Goal: Find specific page/section: Find specific page/section

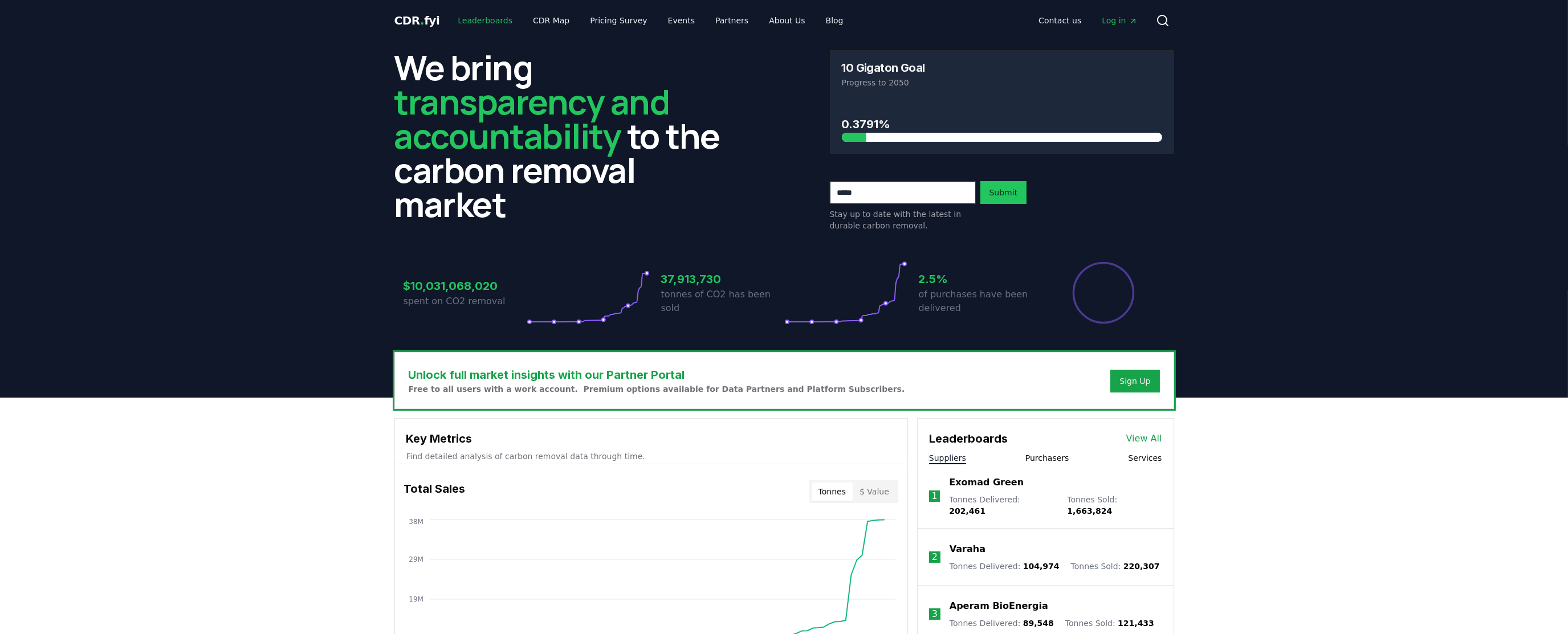
click at [475, 20] on link "Leaderboards" at bounding box center [485, 20] width 73 height 21
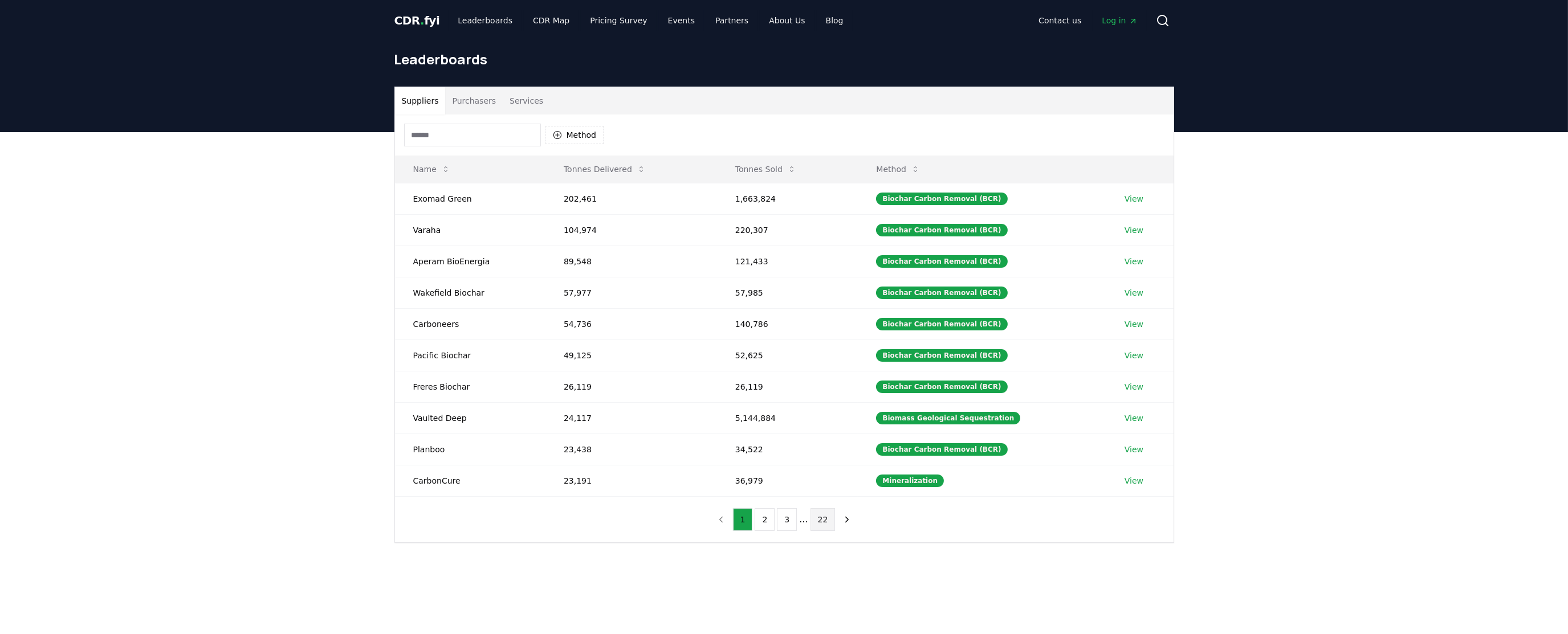
click at [823, 520] on button "22" at bounding box center [823, 520] width 25 height 23
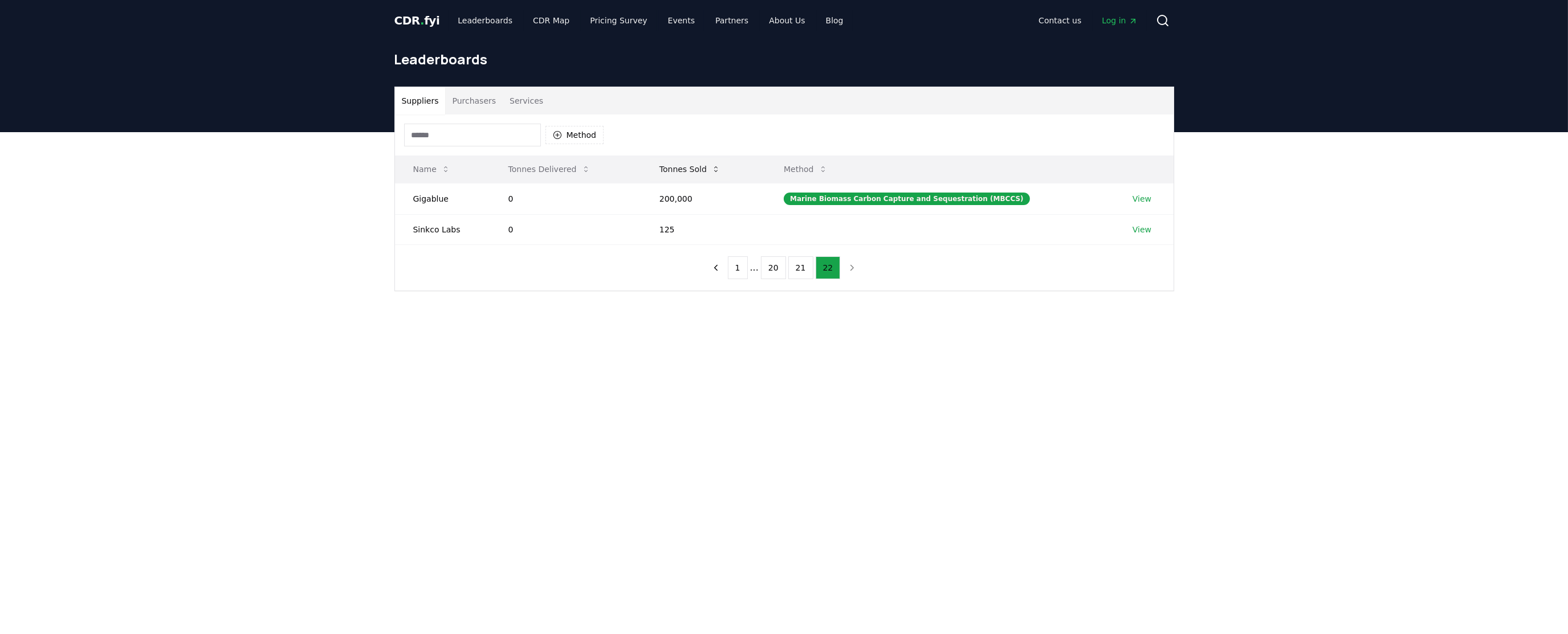
click at [720, 170] on icon at bounding box center [716, 169] width 9 height 9
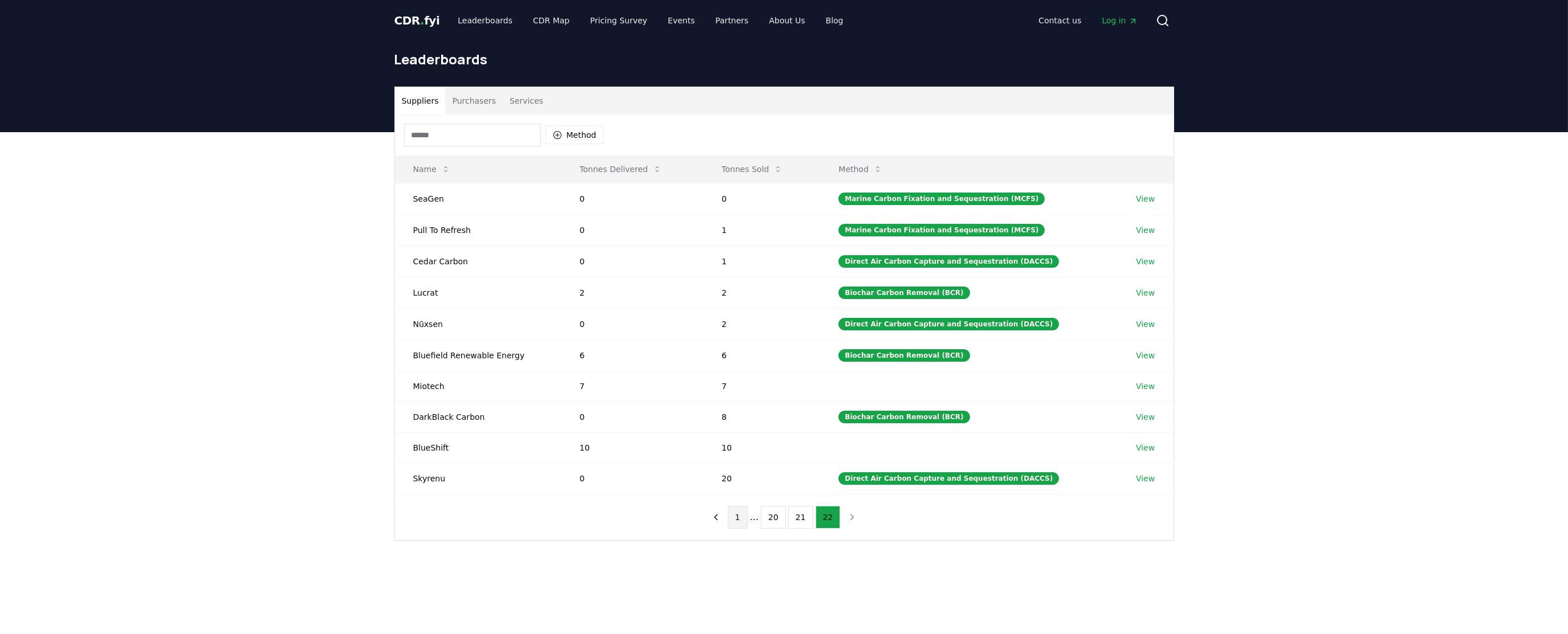
click at [738, 521] on button "1" at bounding box center [738, 518] width 20 height 23
click at [763, 521] on button "2" at bounding box center [764, 518] width 20 height 23
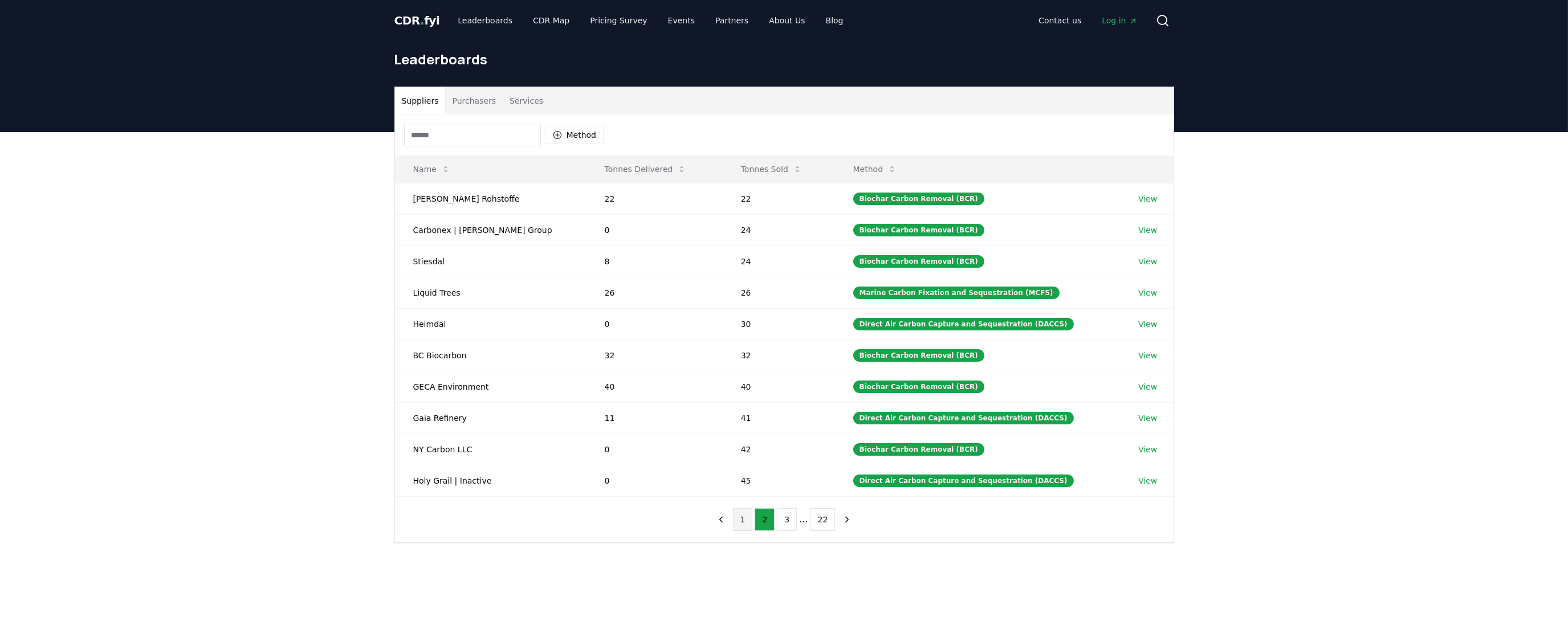
click at [745, 524] on button "1" at bounding box center [743, 520] width 20 height 23
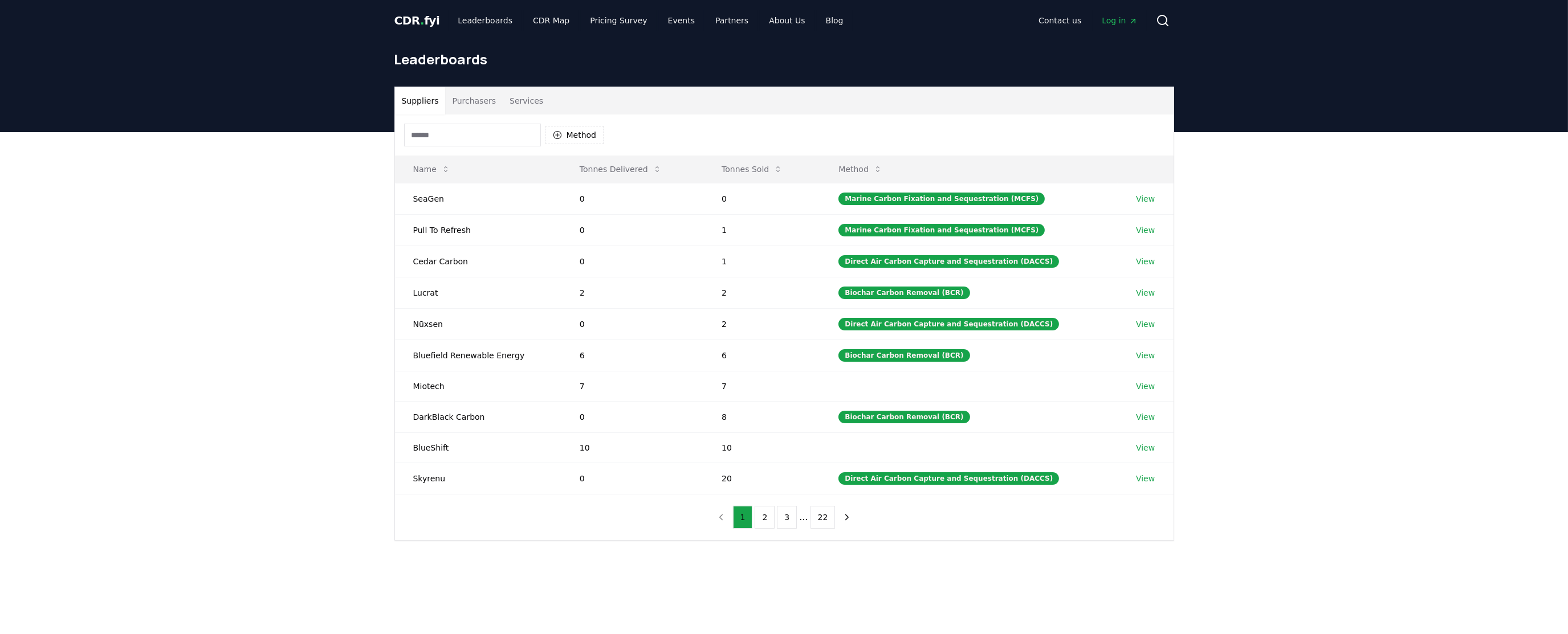
click at [818, 519] on button "22" at bounding box center [823, 518] width 25 height 23
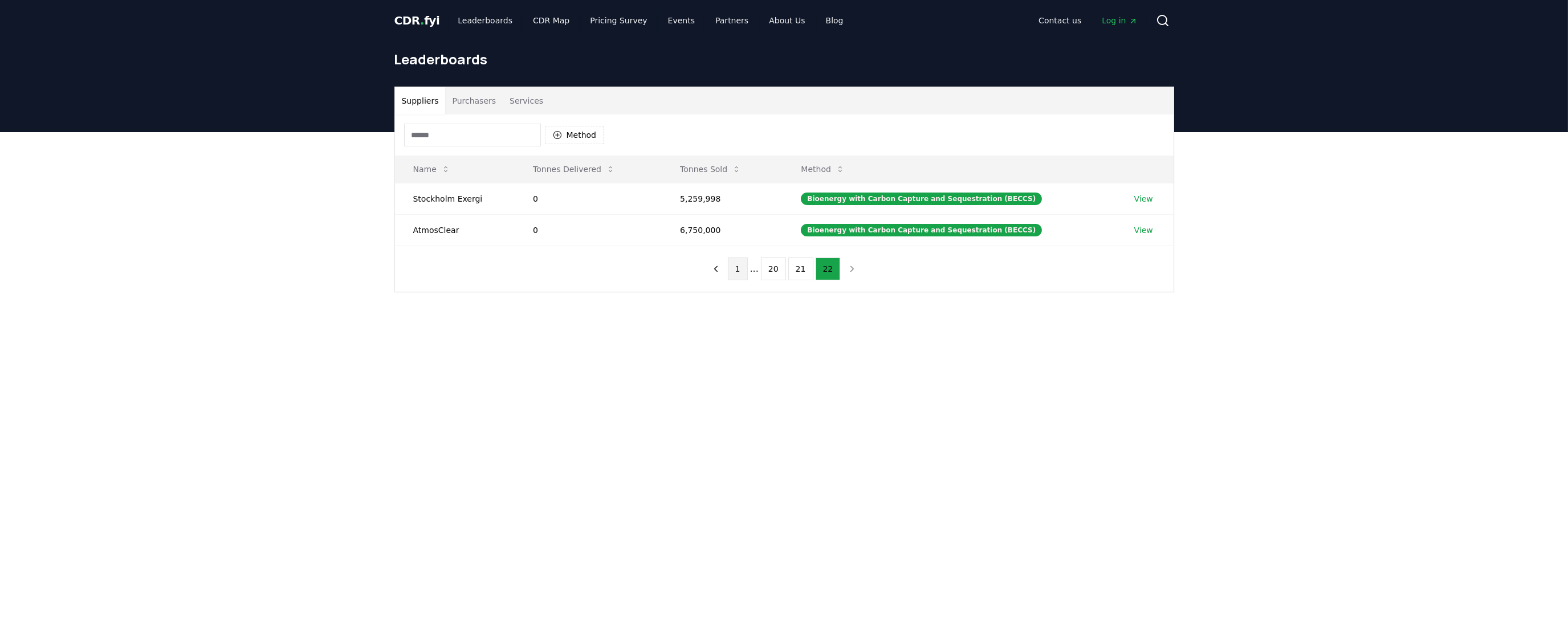
click at [739, 271] on button "1" at bounding box center [738, 269] width 20 height 23
